Goal: Information Seeking & Learning: Learn about a topic

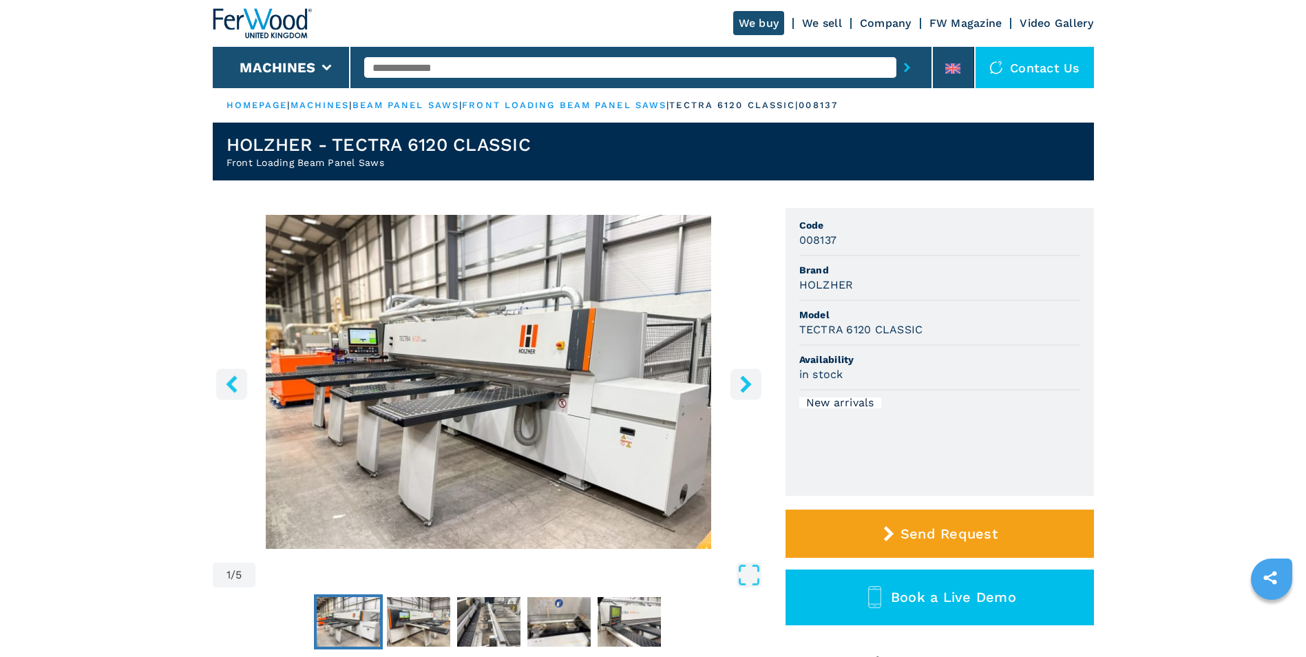
click at [607, 319] on img "Go to Slide 1" at bounding box center [489, 382] width 552 height 334
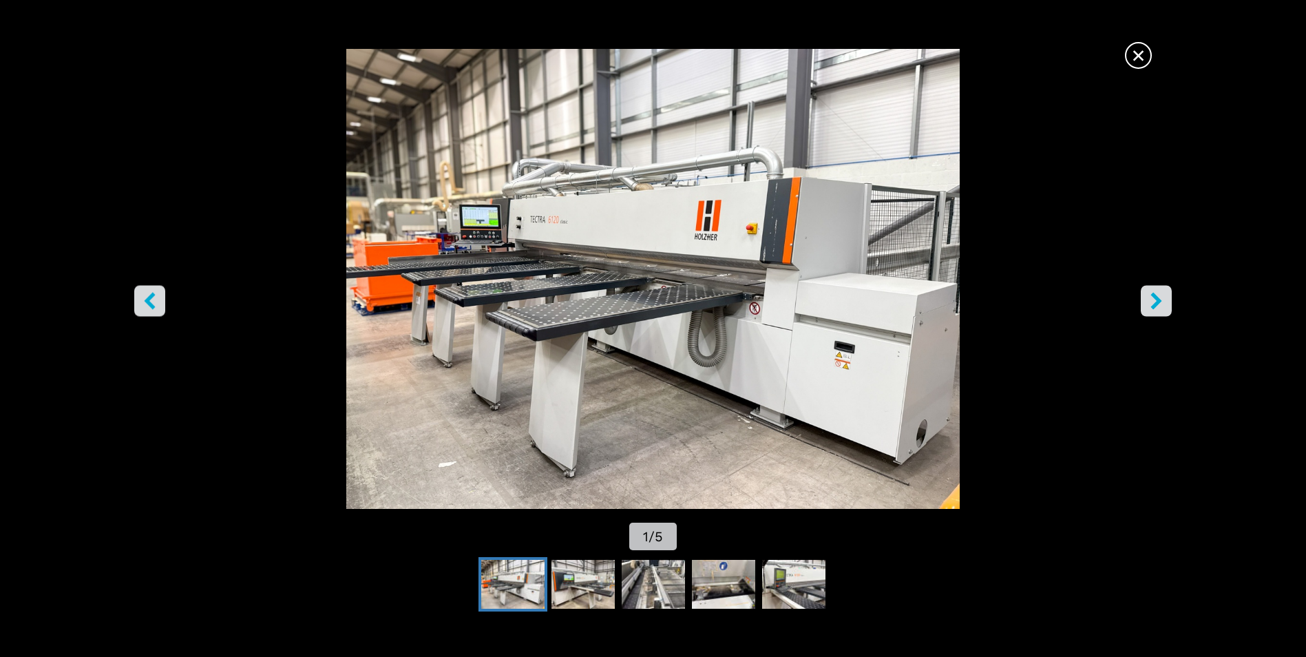
click at [1163, 300] on icon "right-button" at bounding box center [1156, 301] width 17 height 17
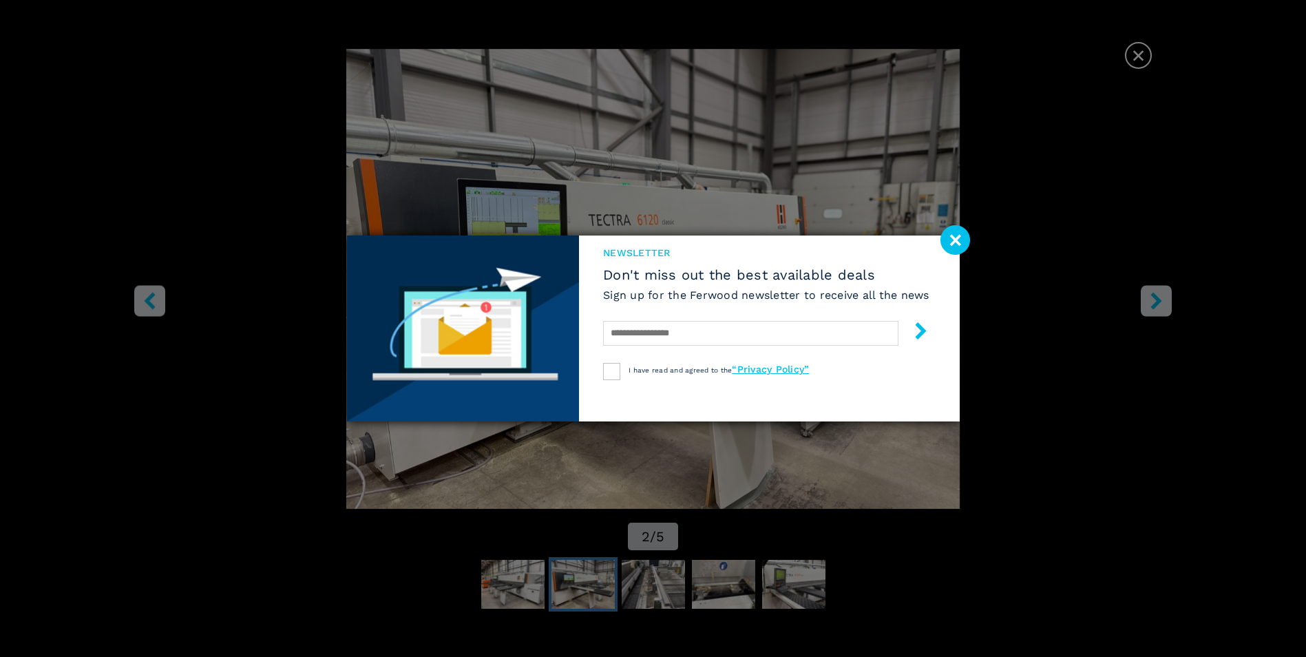
drag, startPoint x: 960, startPoint y: 235, endPoint x: 983, endPoint y: 241, distance: 23.5
click at [960, 235] on image at bounding box center [955, 240] width 30 height 30
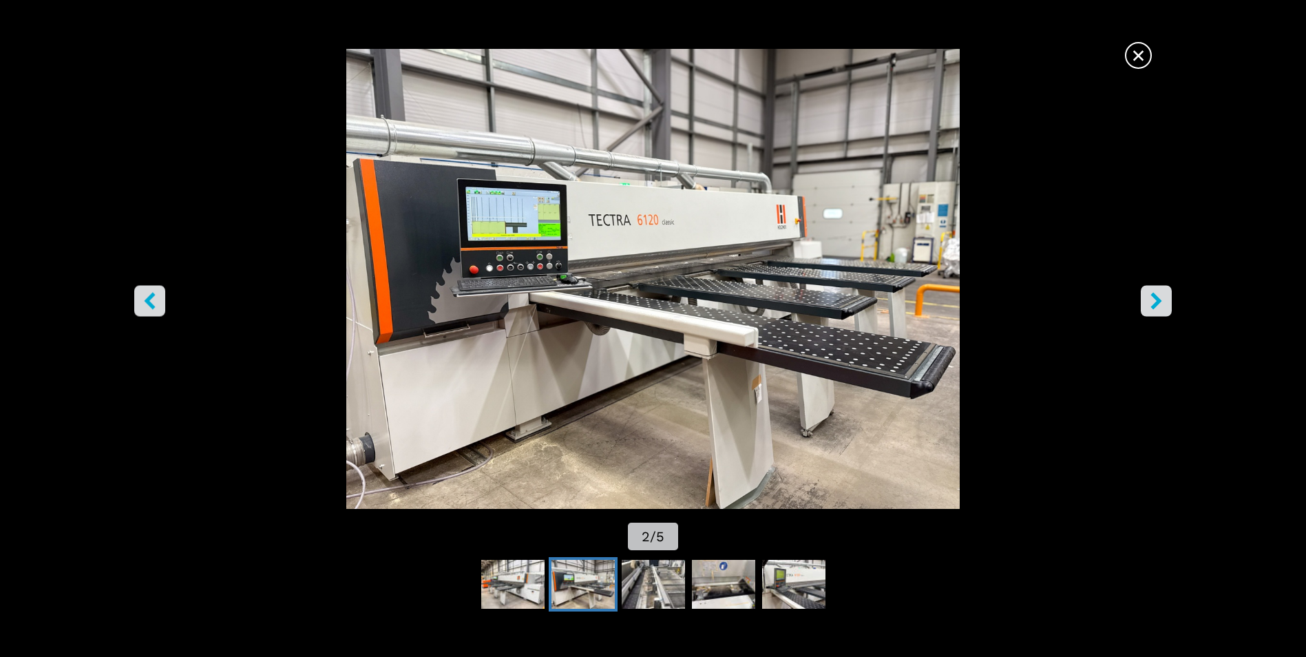
click at [1161, 299] on icon "right-button" at bounding box center [1156, 301] width 17 height 17
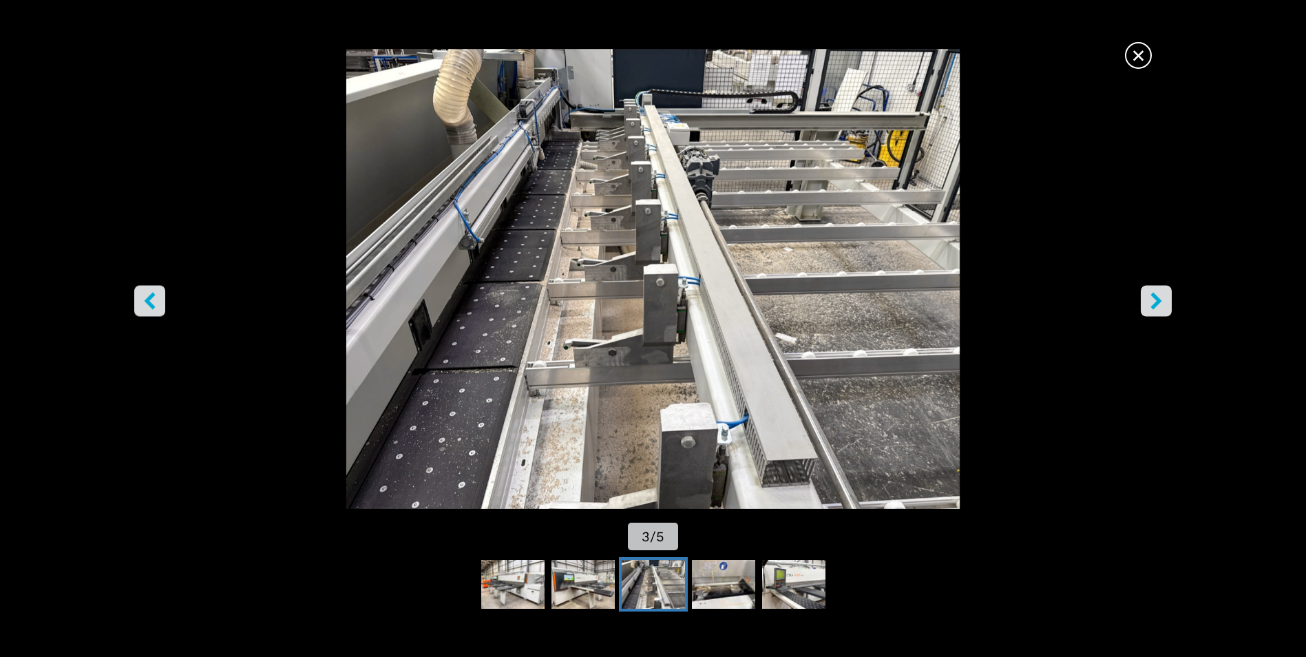
click at [1161, 298] on icon "right-button" at bounding box center [1156, 301] width 17 height 17
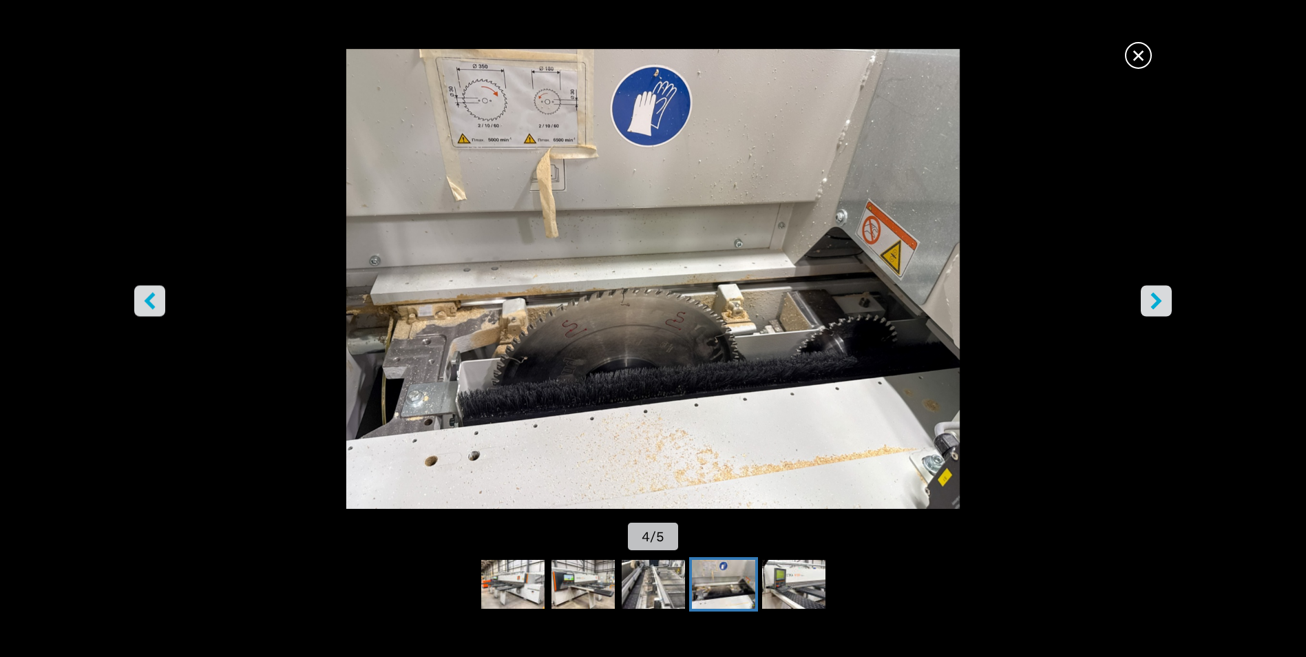
click at [1161, 298] on icon "right-button" at bounding box center [1156, 301] width 17 height 17
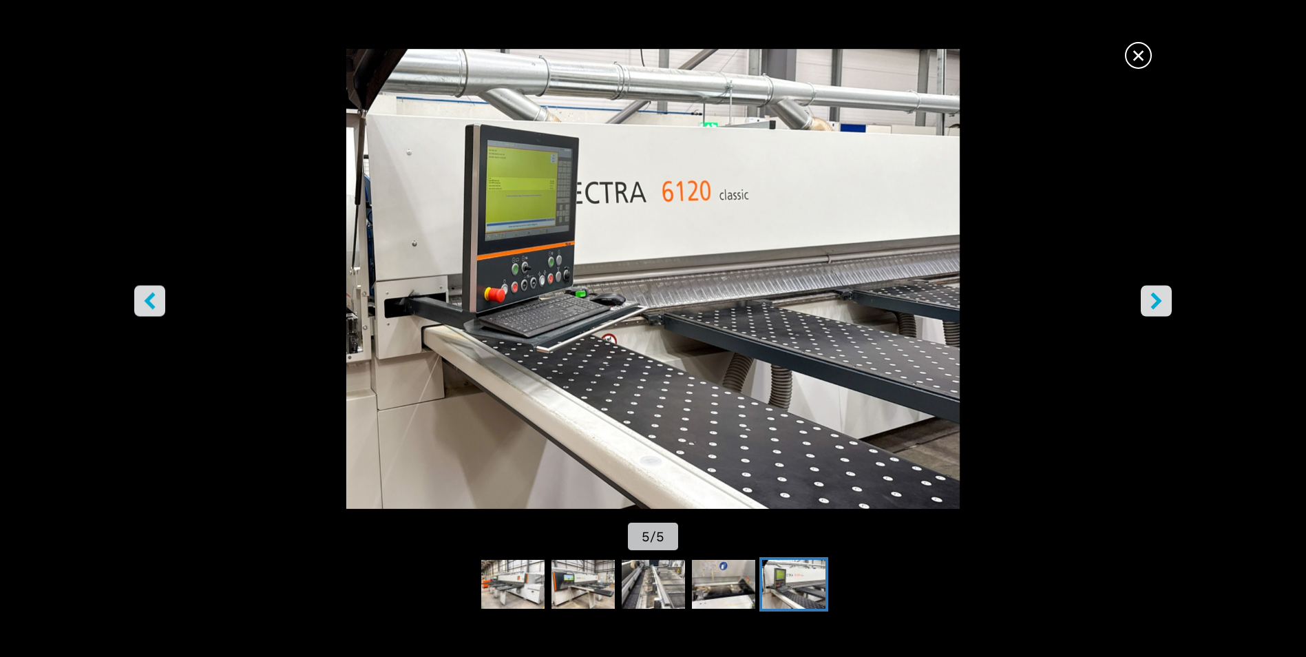
click at [1161, 298] on icon "right-button" at bounding box center [1156, 301] width 17 height 17
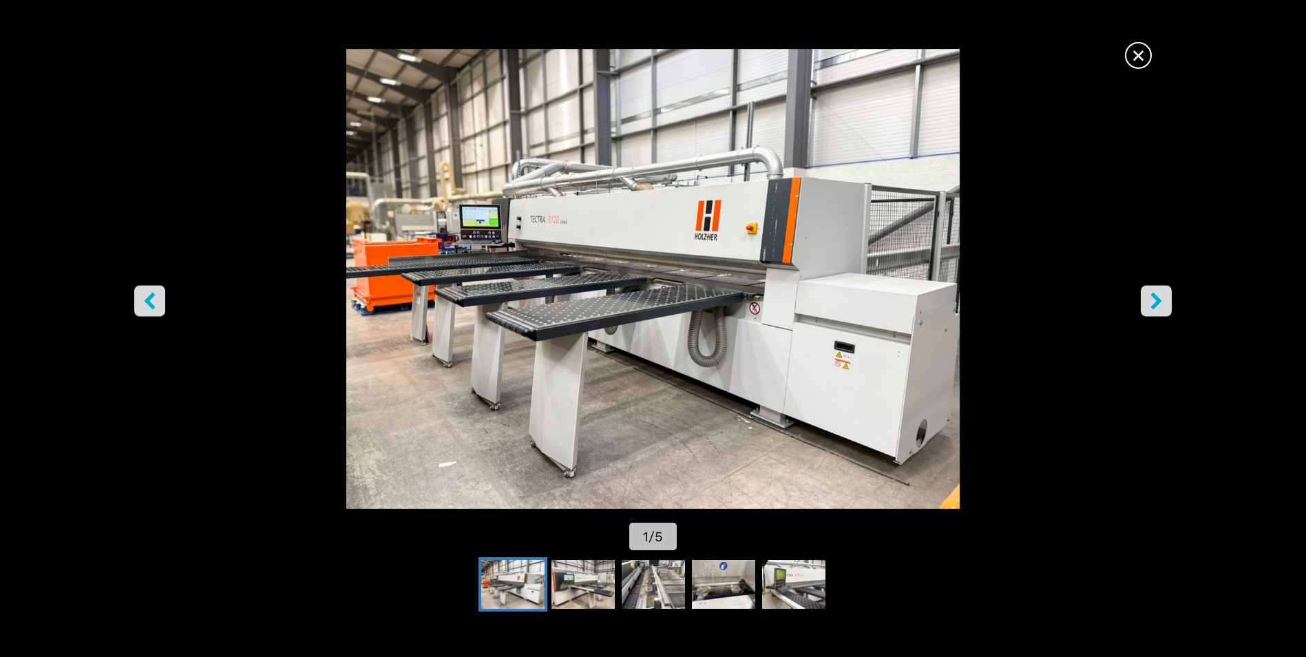
click at [1161, 298] on icon "right-button" at bounding box center [1156, 301] width 17 height 17
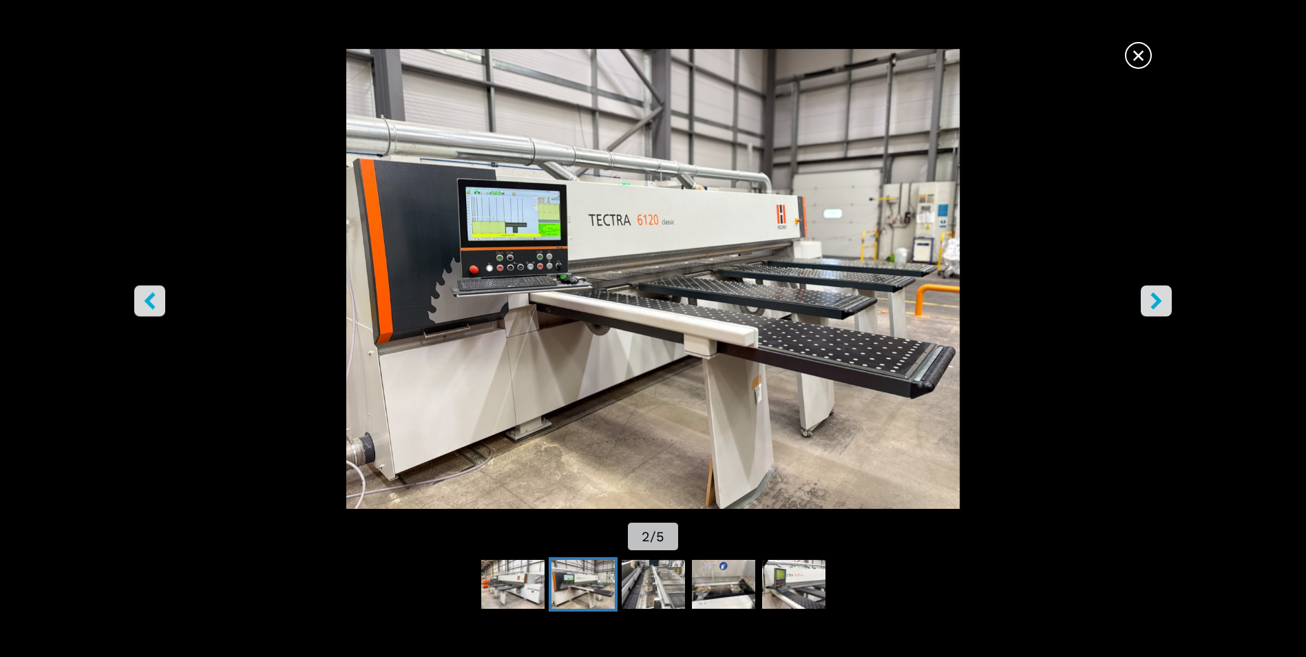
click at [1157, 288] on button "right-button" at bounding box center [1156, 301] width 31 height 31
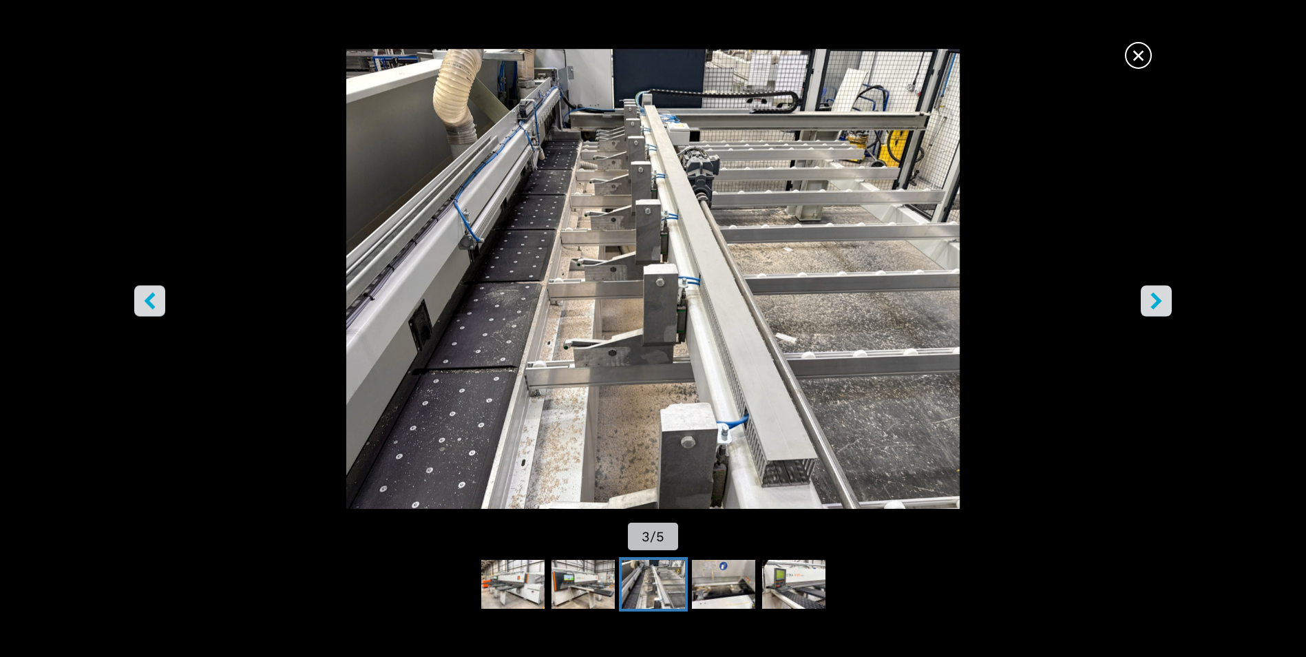
click at [1152, 302] on icon "right-button" at bounding box center [1156, 301] width 17 height 17
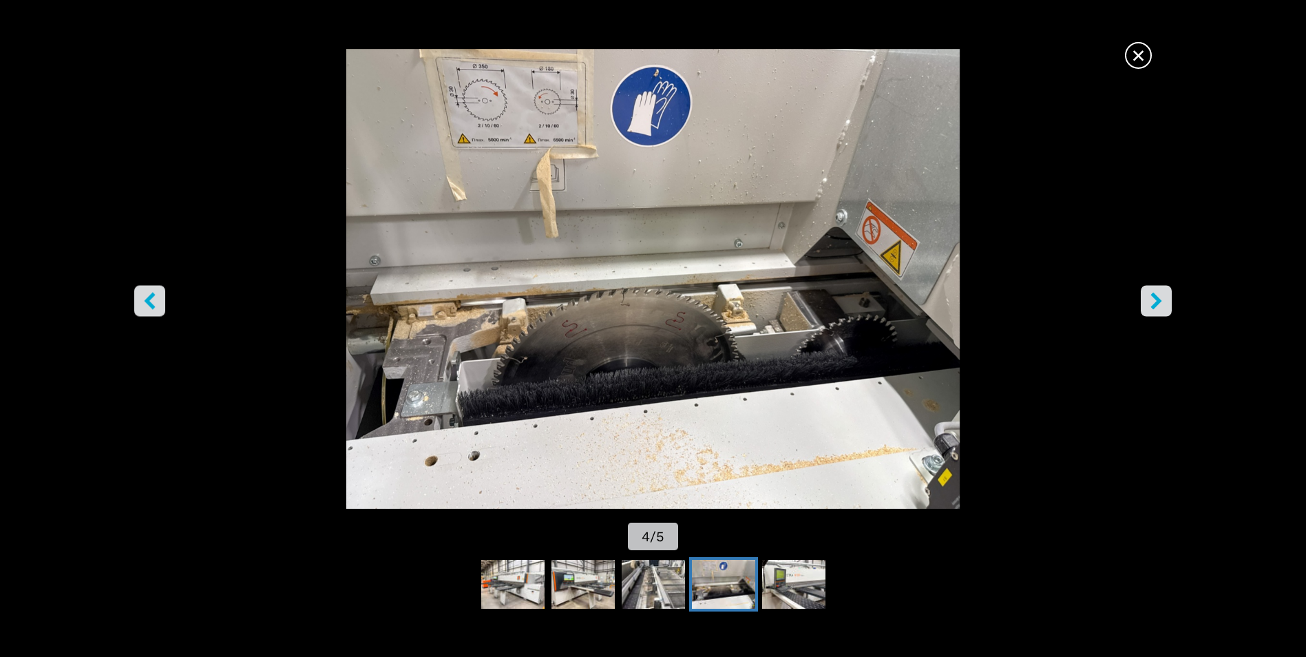
click at [1162, 307] on icon "right-button" at bounding box center [1156, 301] width 17 height 17
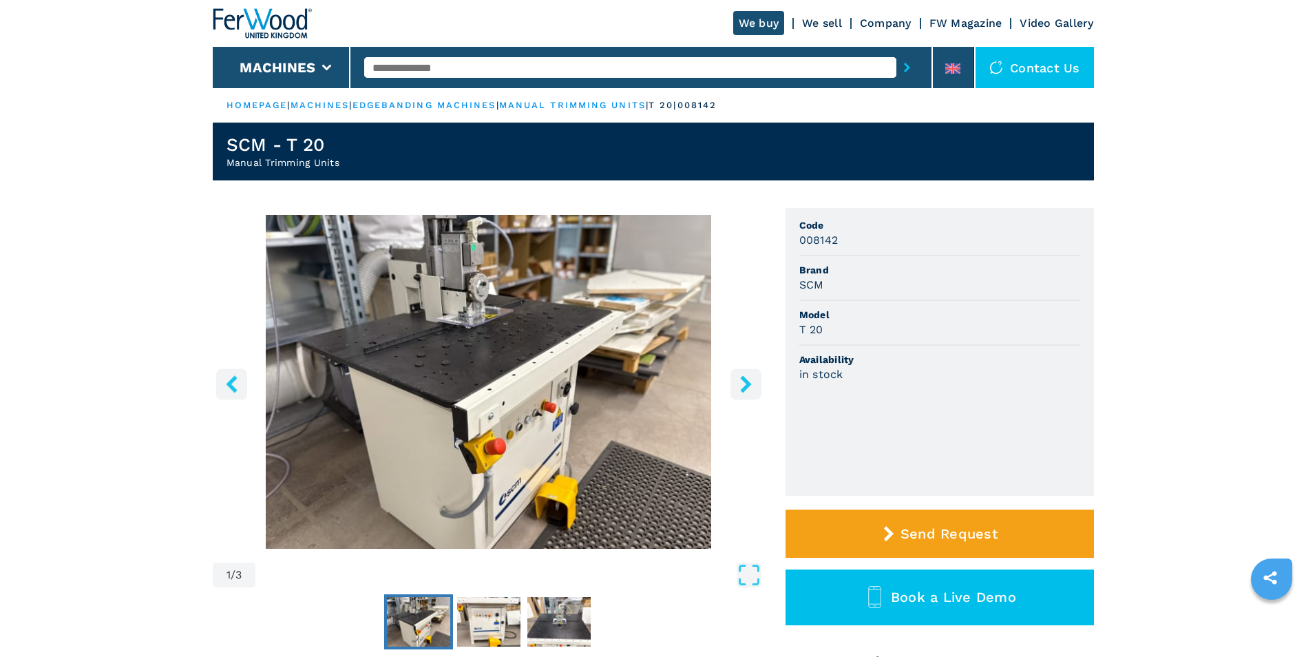
click at [747, 377] on icon "right-button" at bounding box center [745, 383] width 17 height 17
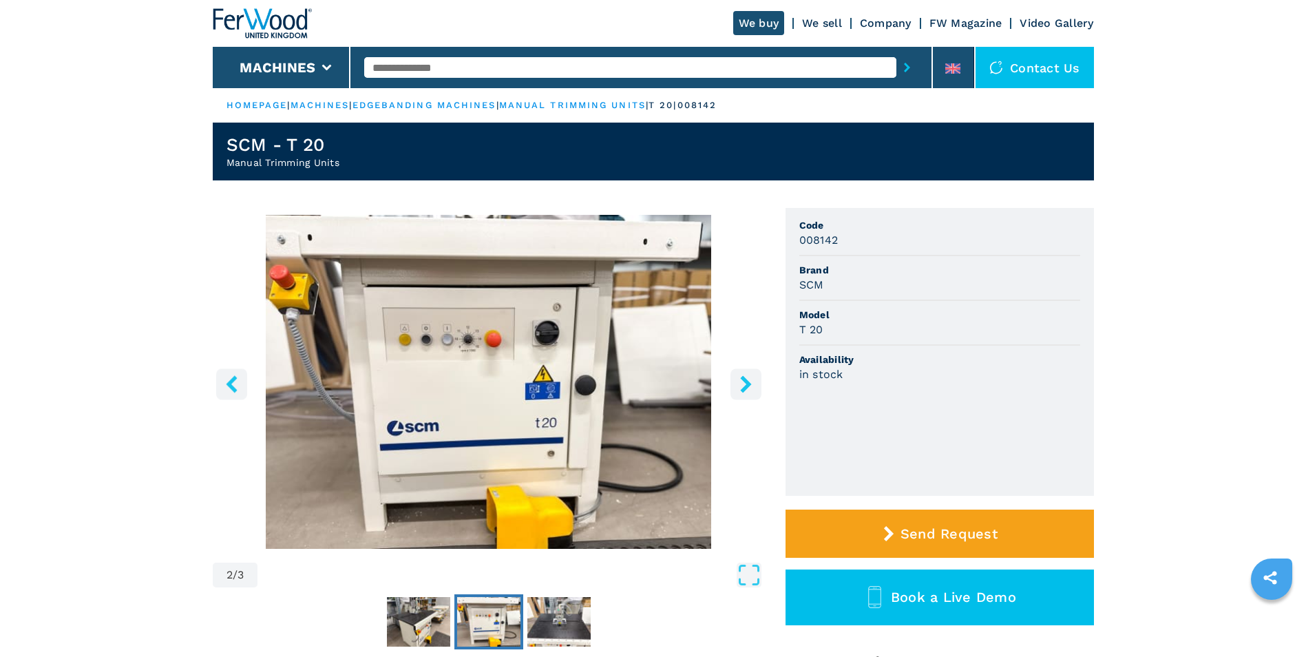
click at [747, 377] on icon "right-button" at bounding box center [745, 383] width 17 height 17
